Goal: Find specific page/section

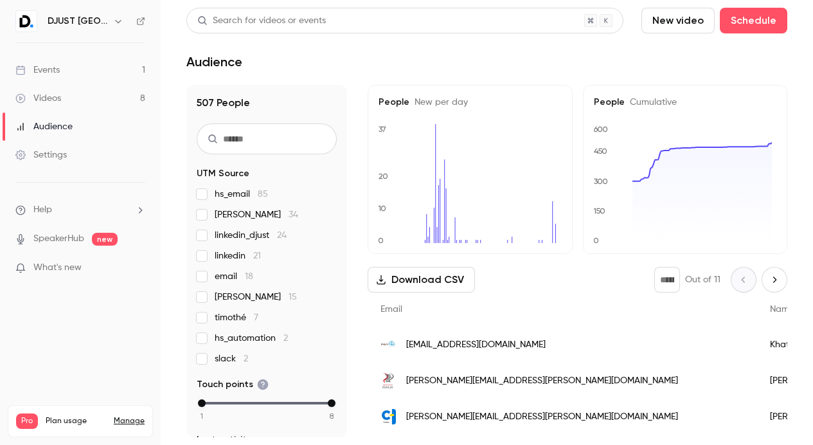
click at [108, 71] on link "Events 1" at bounding box center [80, 70] width 161 height 28
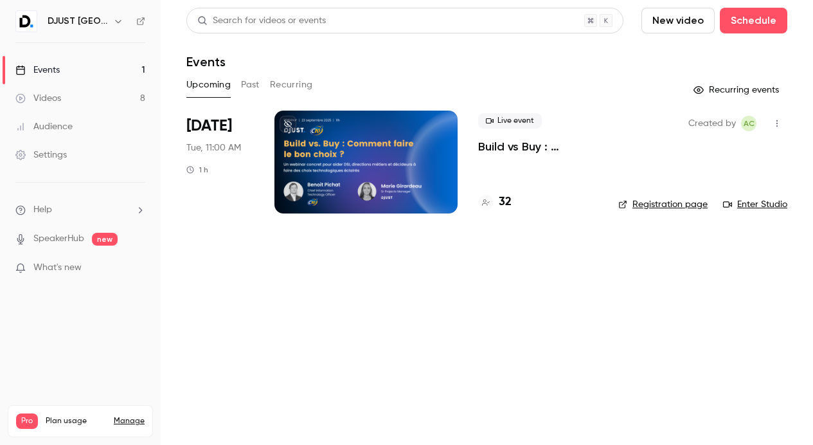
click at [505, 197] on h4 "32" at bounding box center [505, 201] width 13 height 17
